Goal: Find specific page/section: Find specific page/section

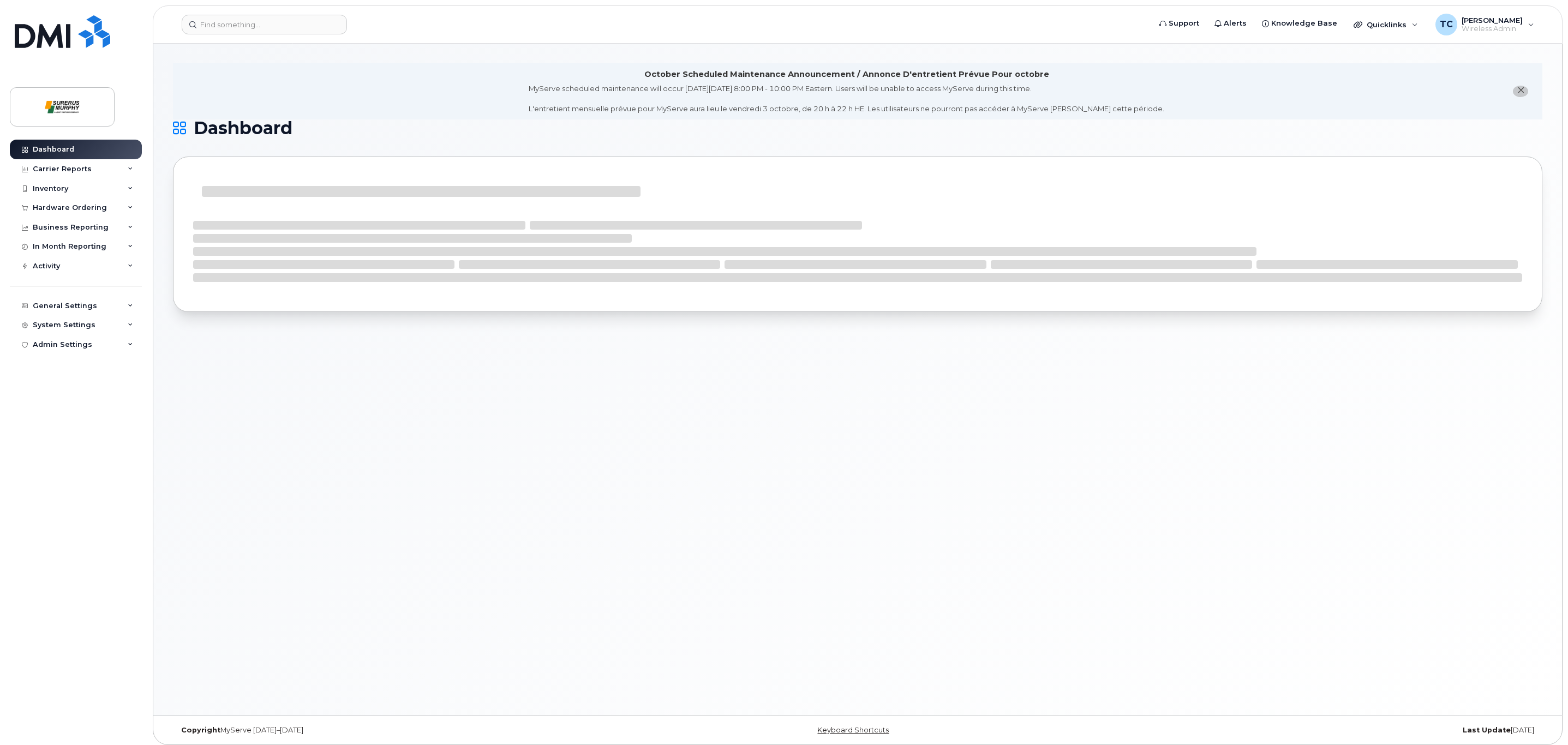
click at [226, 35] on header "Support Alerts Knowledge Base Quicklinks Suspend / Cancel Device Change SIM Car…" at bounding box center [858, 25] width 1409 height 38
click at [230, 29] on input at bounding box center [264, 24] width 166 height 20
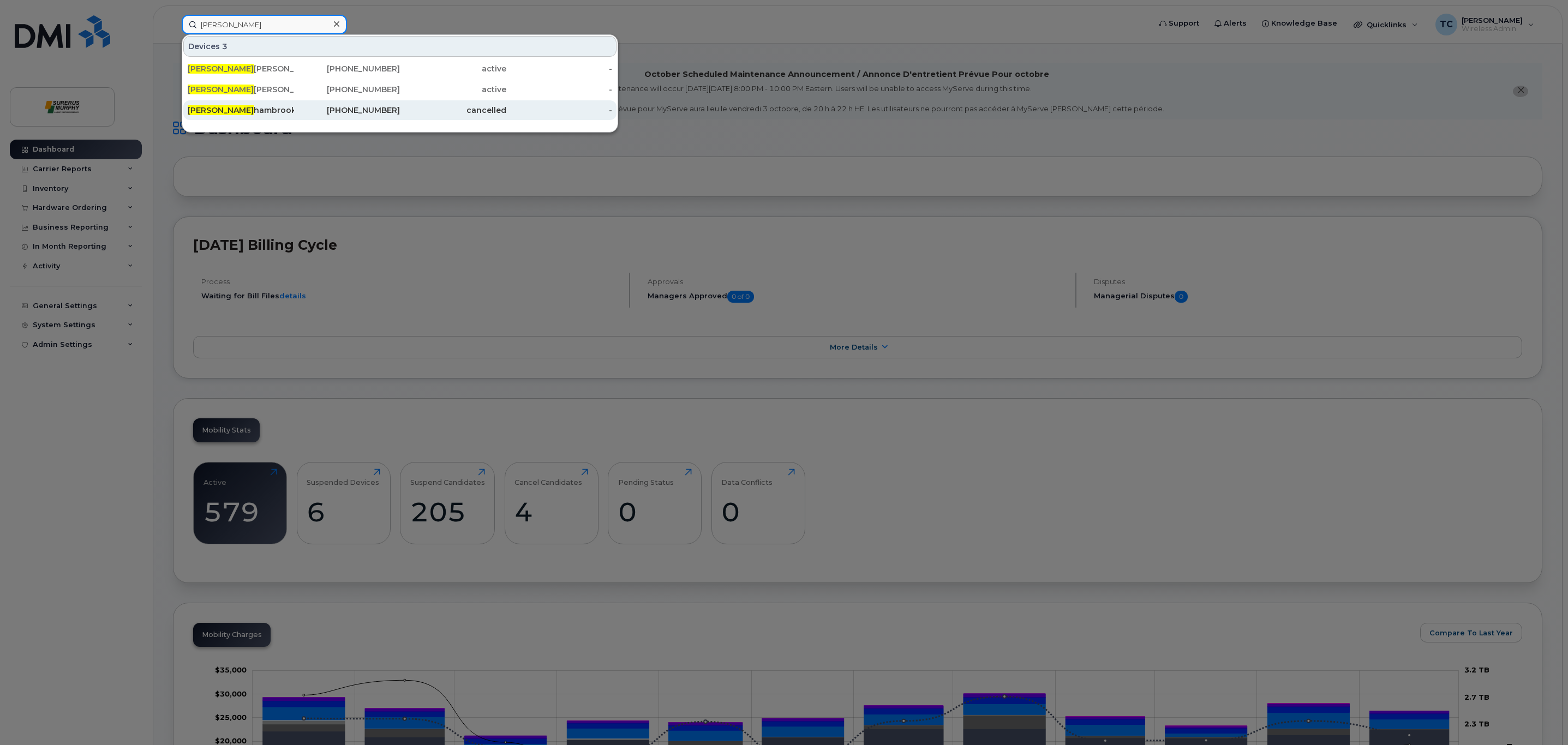
type input "[PERSON_NAME]"
click at [266, 111] on div "[PERSON_NAME] Ipad Egmp" at bounding box center [241, 110] width 107 height 11
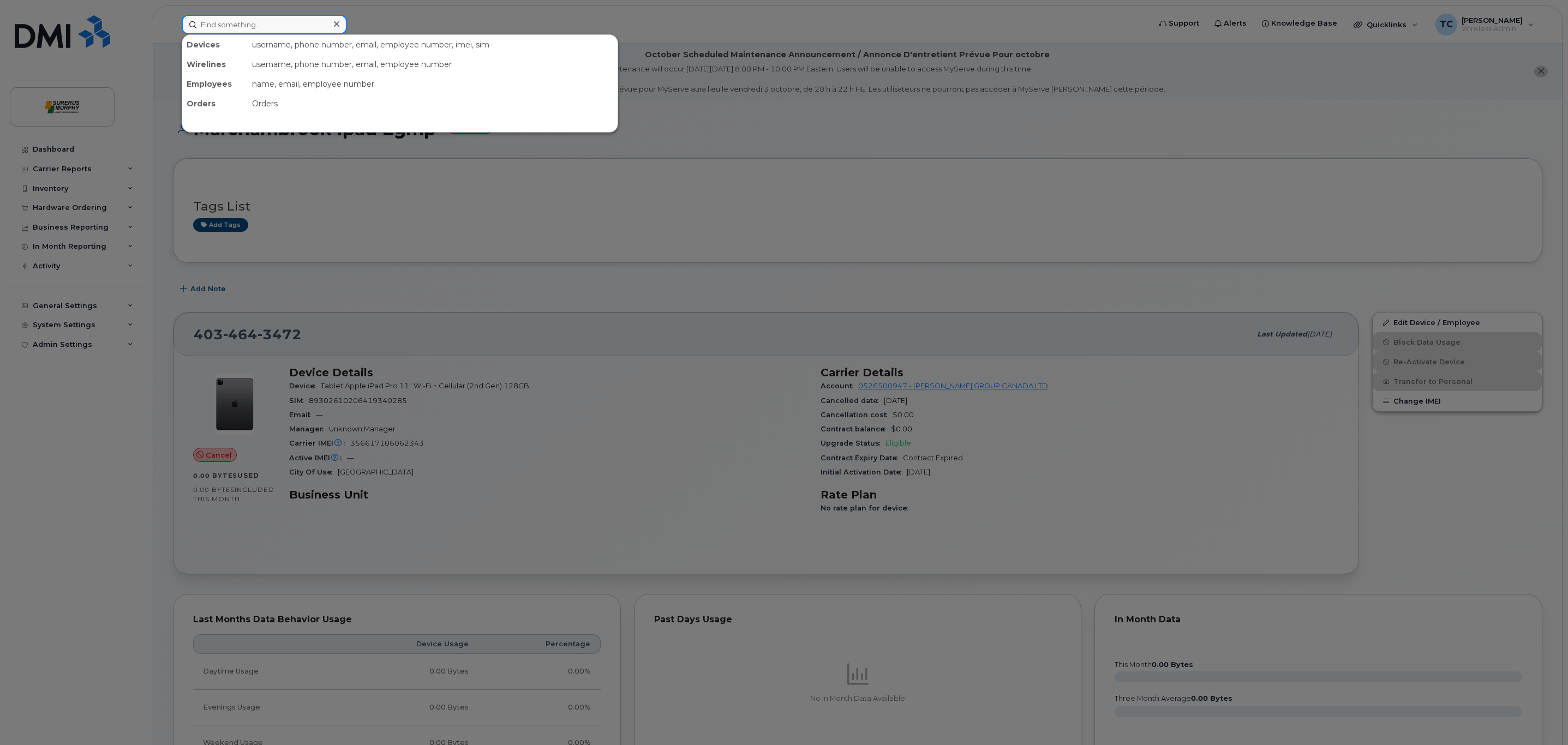
click at [239, 25] on input at bounding box center [264, 24] width 166 height 20
type input "[PERSON_NAME]"
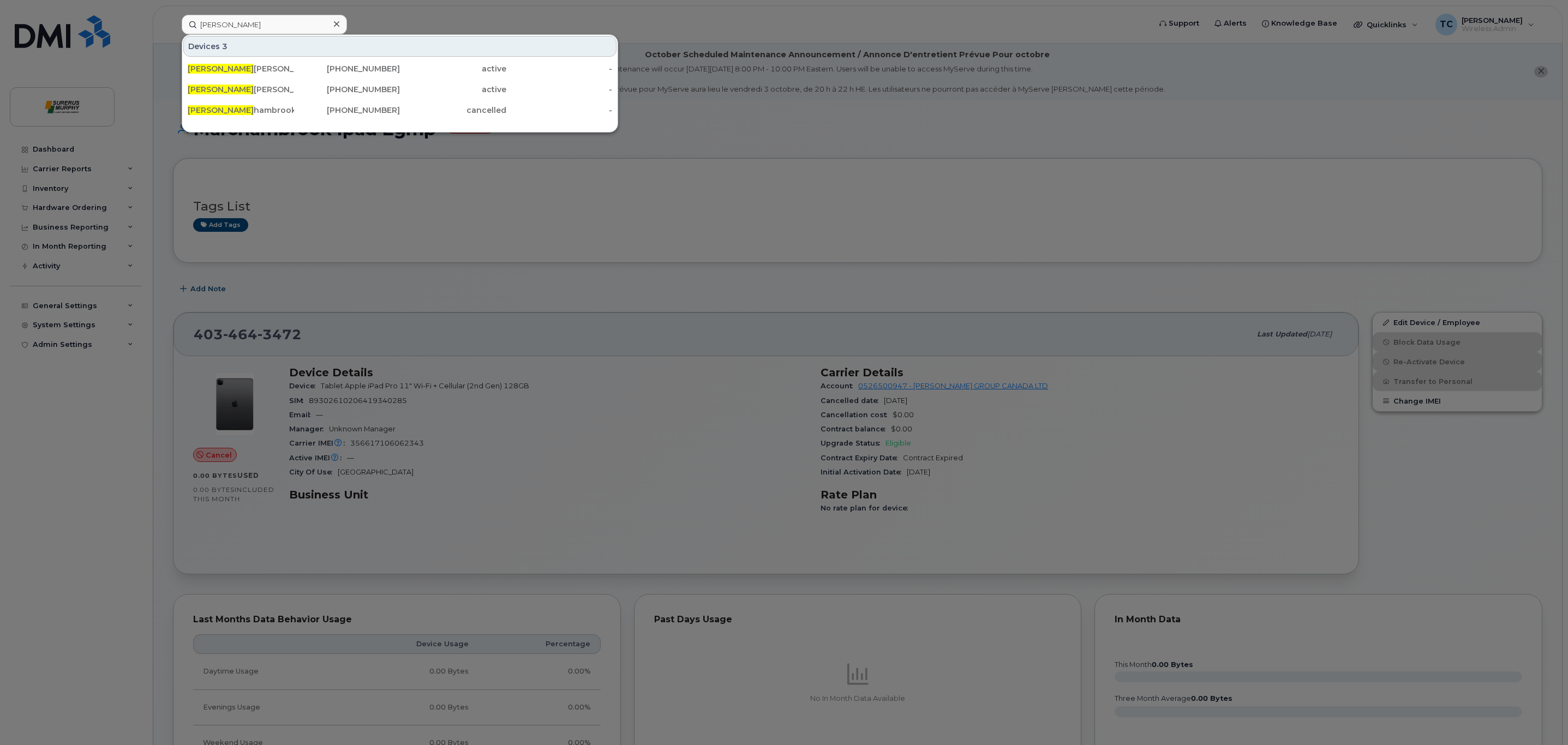
click at [603, 254] on div at bounding box center [784, 372] width 1568 height 745
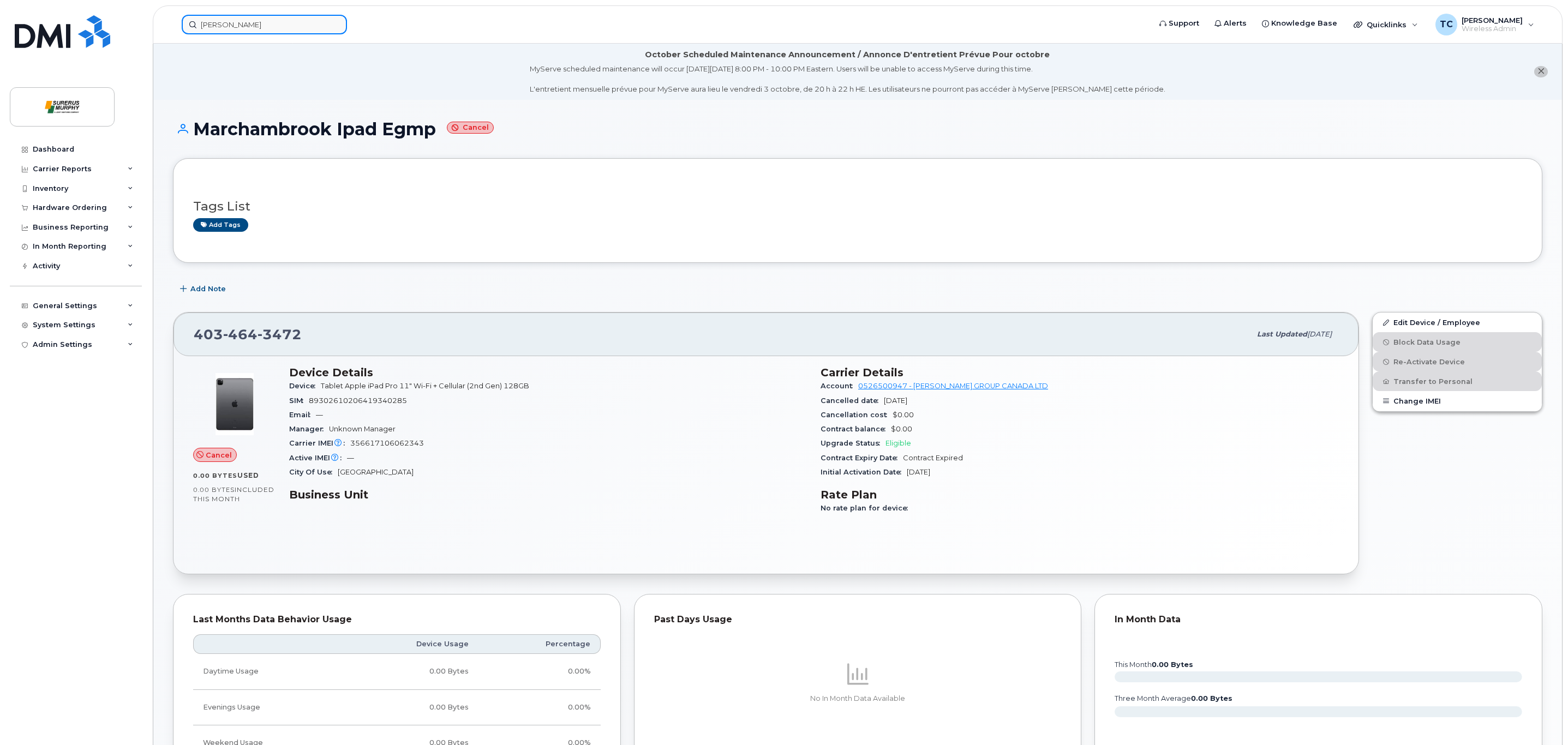
click at [271, 25] on input "[PERSON_NAME]" at bounding box center [264, 24] width 166 height 20
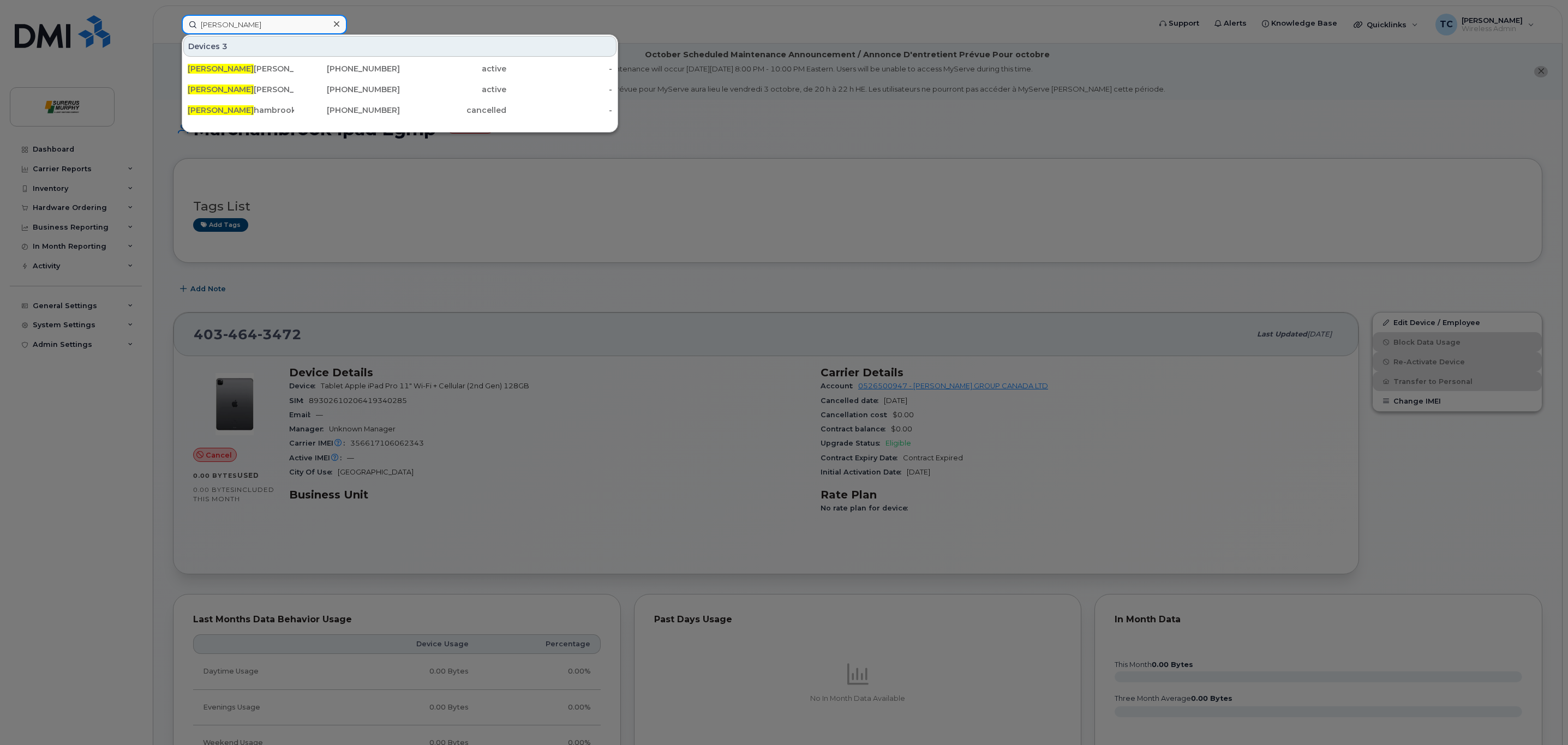
click at [271, 25] on input "[PERSON_NAME]" at bounding box center [264, 24] width 166 height 20
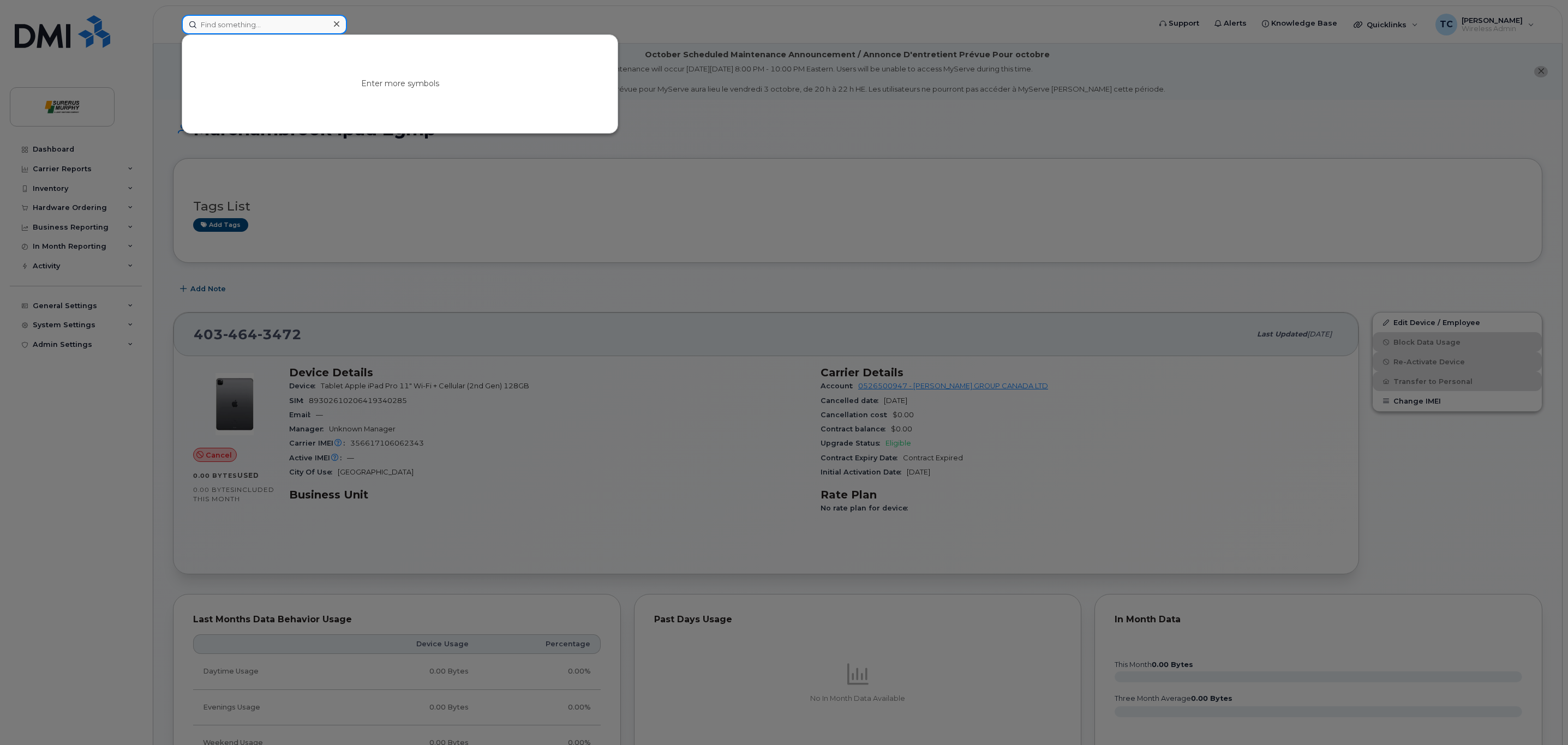
click at [230, 25] on input at bounding box center [264, 24] width 166 height 20
paste input "DMPDT043PV16"
type input "DMPDT043PV16"
drag, startPoint x: 269, startPoint y: 25, endPoint x: 123, endPoint y: 32, distance: 146.2
click at [173, 32] on div "DMPDT043PV16 No results" at bounding box center [662, 24] width 979 height 20
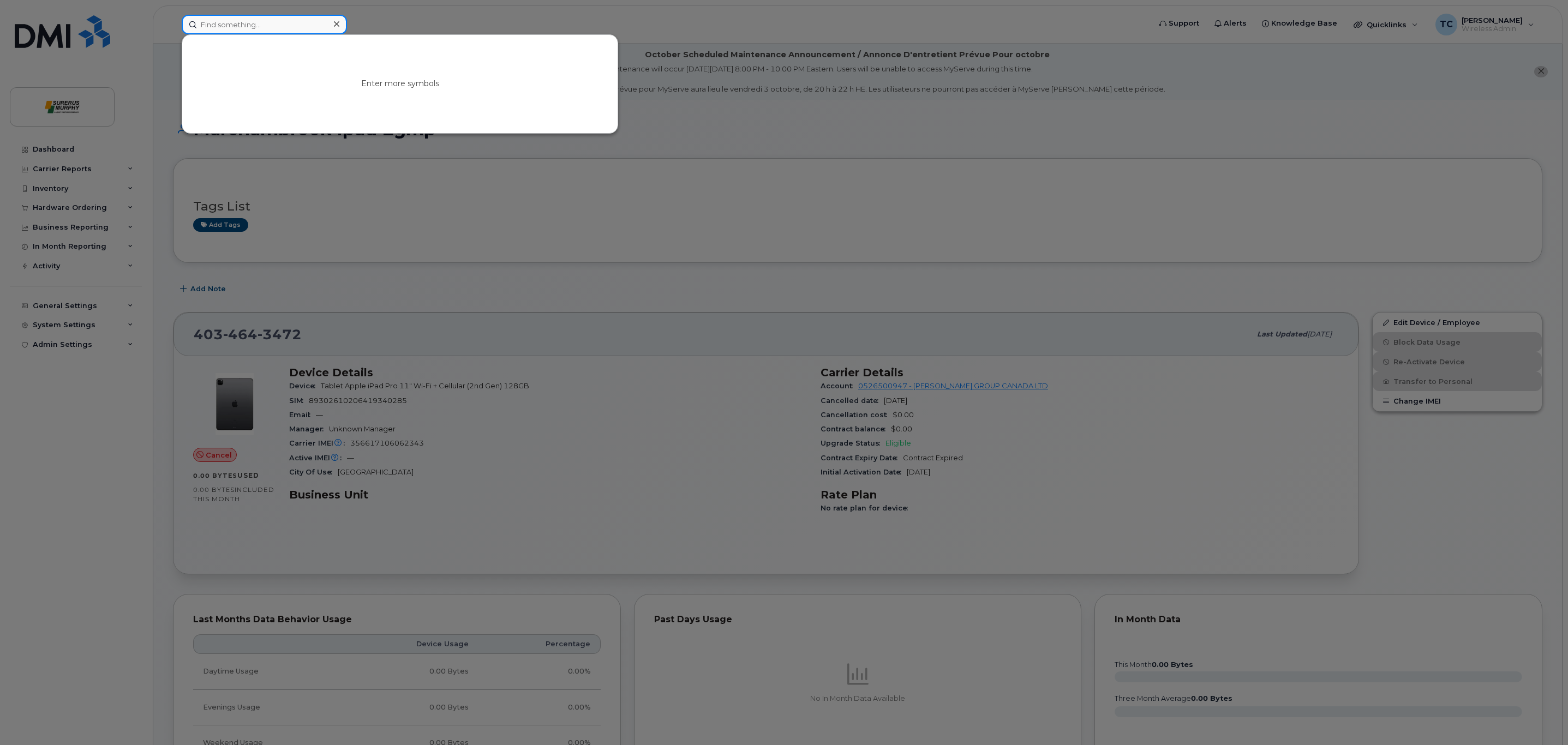
click at [218, 22] on input at bounding box center [264, 24] width 166 height 20
paste input "356617106062343"
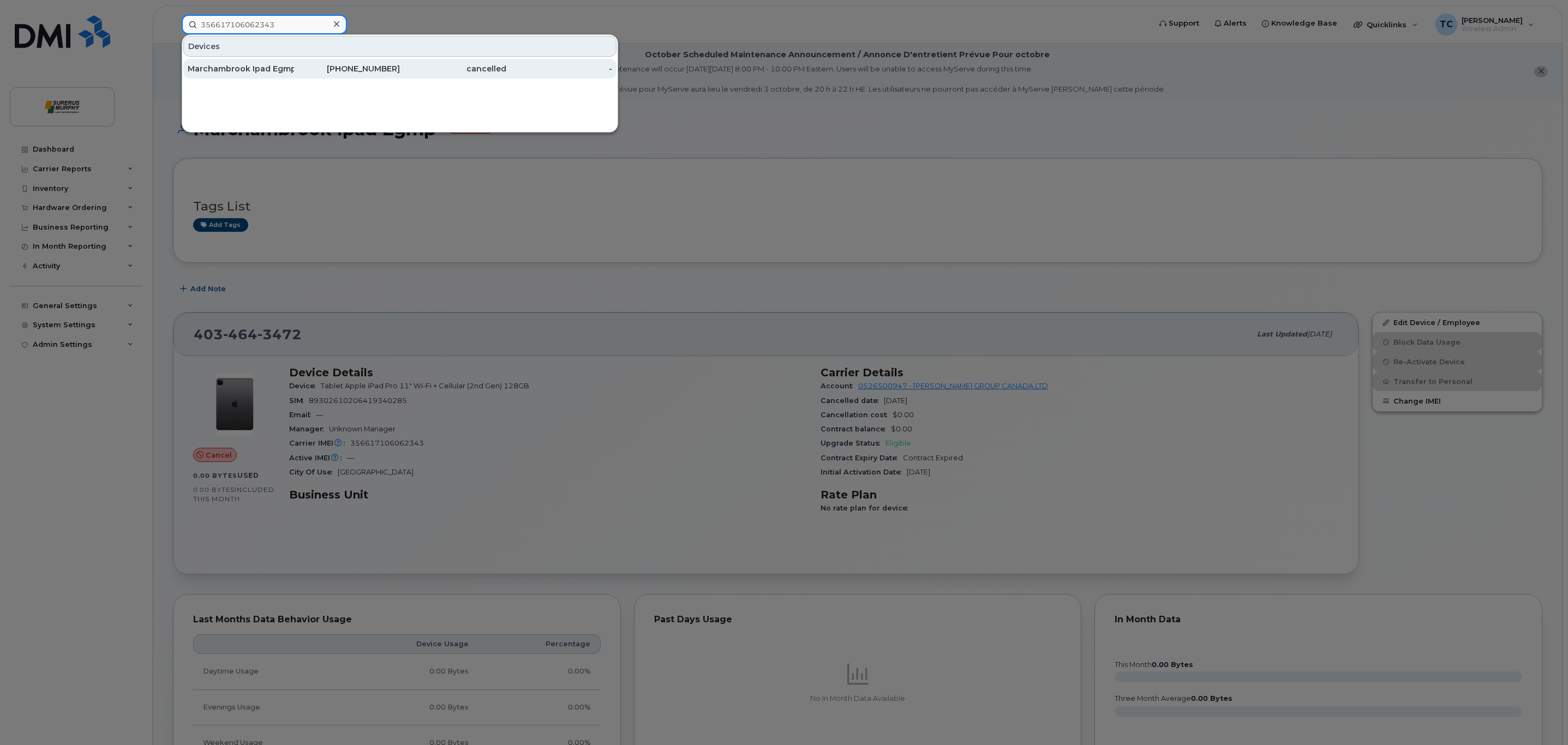
type input "356617106062343"
click at [224, 77] on div "Marchambrook Ipad Egmp" at bounding box center [241, 68] width 107 height 20
